Goal: Transaction & Acquisition: Purchase product/service

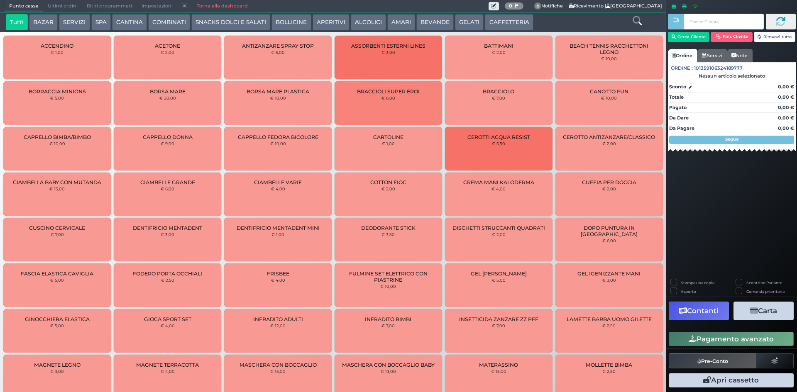
click at [425, 23] on button "BEVANDE" at bounding box center [434, 22] width 37 height 17
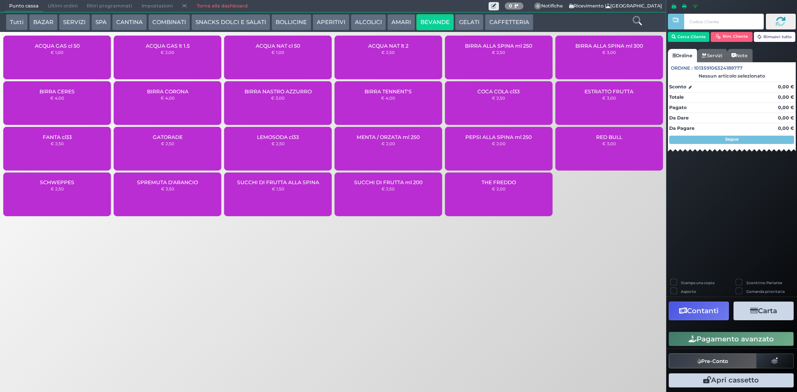
click at [278, 53] on small "€ 1,00" at bounding box center [277, 52] width 13 height 5
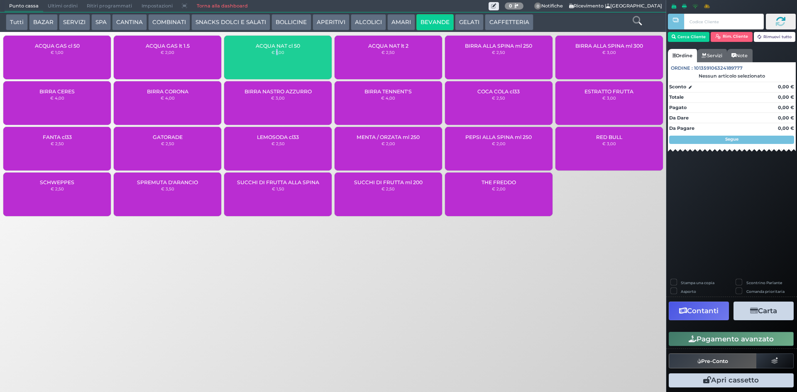
click at [278, 53] on small "€ 1,00" at bounding box center [277, 52] width 13 height 5
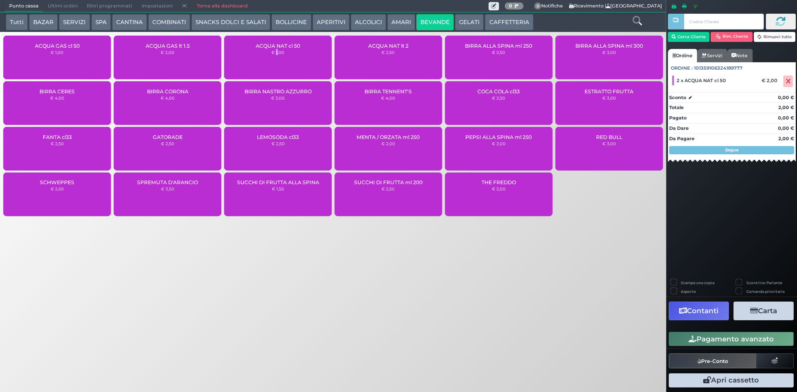
click at [757, 342] on button "Pagamento avanzato" at bounding box center [731, 339] width 125 height 14
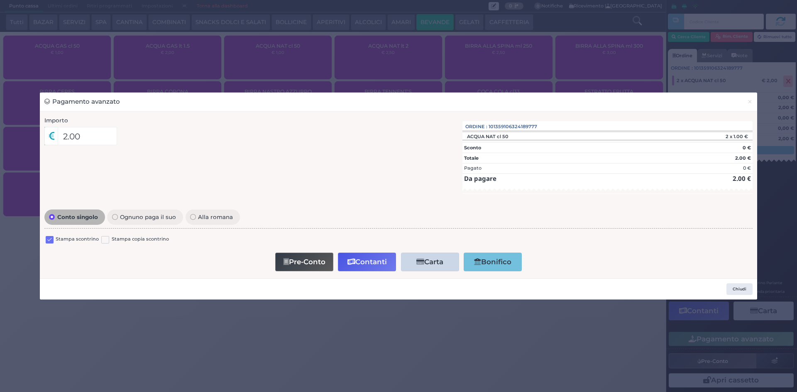
click at [50, 237] on label at bounding box center [50, 240] width 8 height 8
click at [0, 0] on input "checkbox" at bounding box center [0, 0] width 0 height 0
click at [371, 263] on button "Contanti" at bounding box center [367, 262] width 58 height 19
